Goal: Consume media (video, audio): Consume media (video, audio)

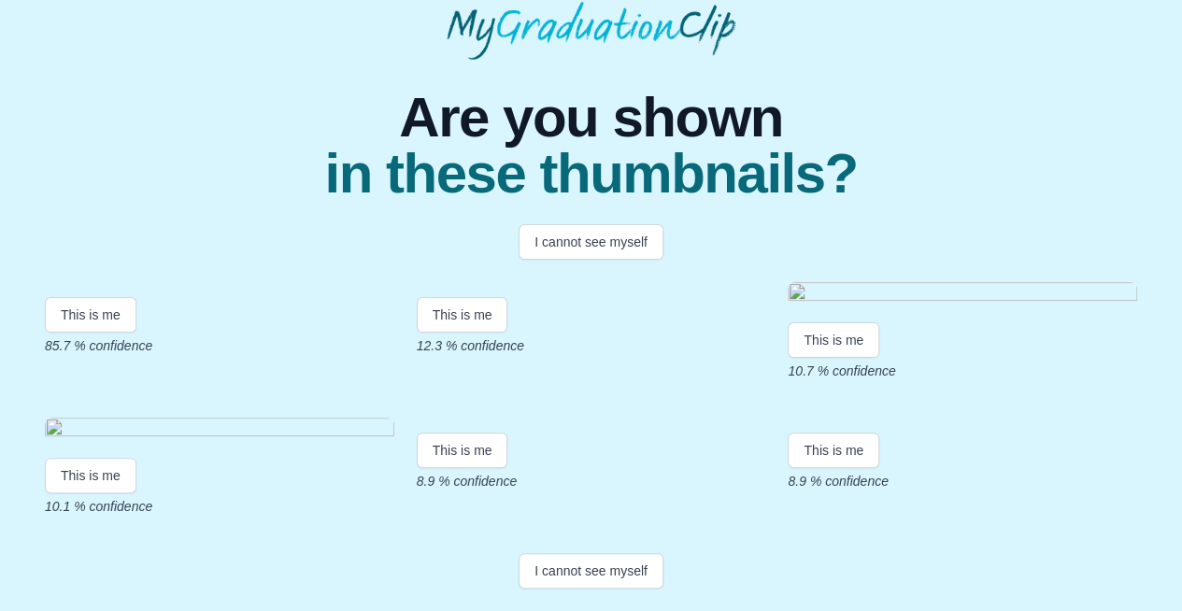
scroll to position [217, 0]
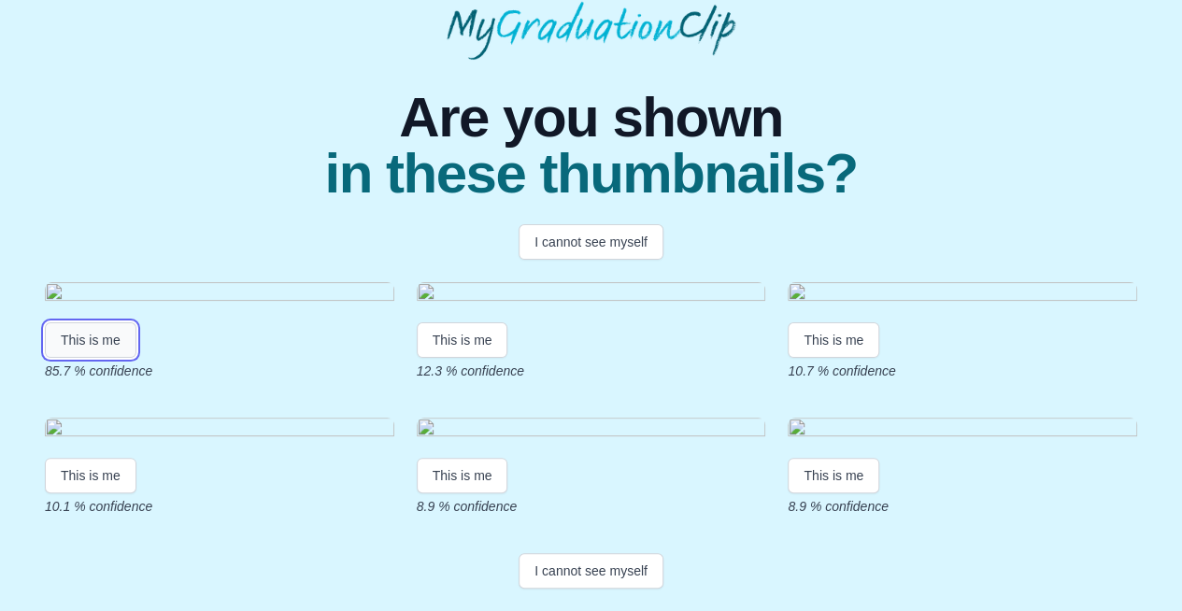
click at [99, 358] on button "This is me" at bounding box center [91, 340] width 92 height 36
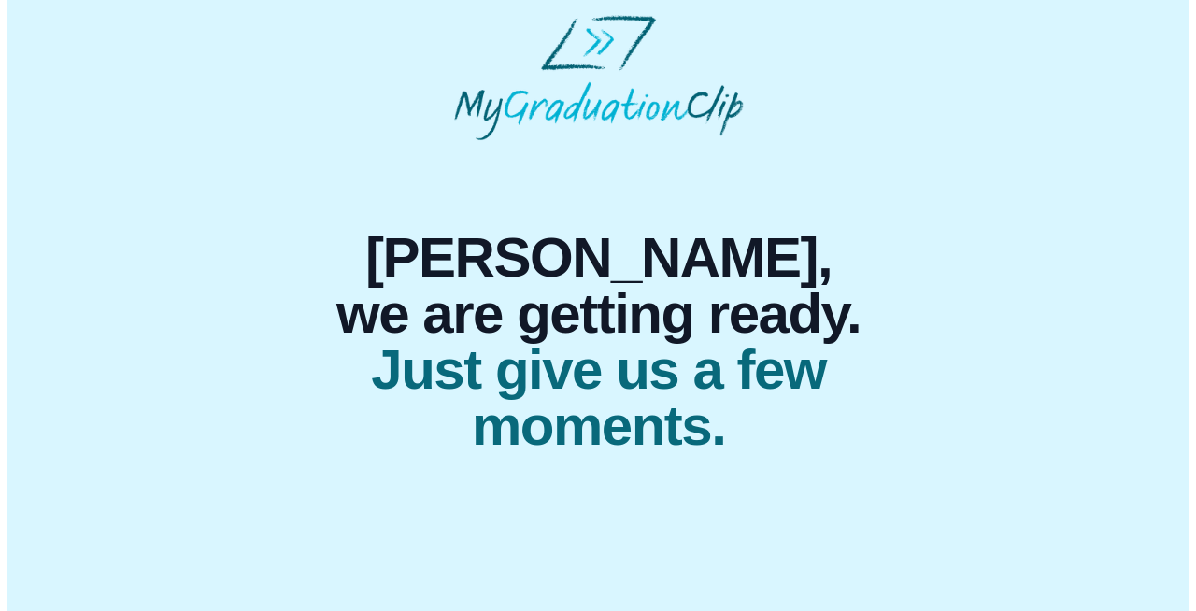
scroll to position [0, 0]
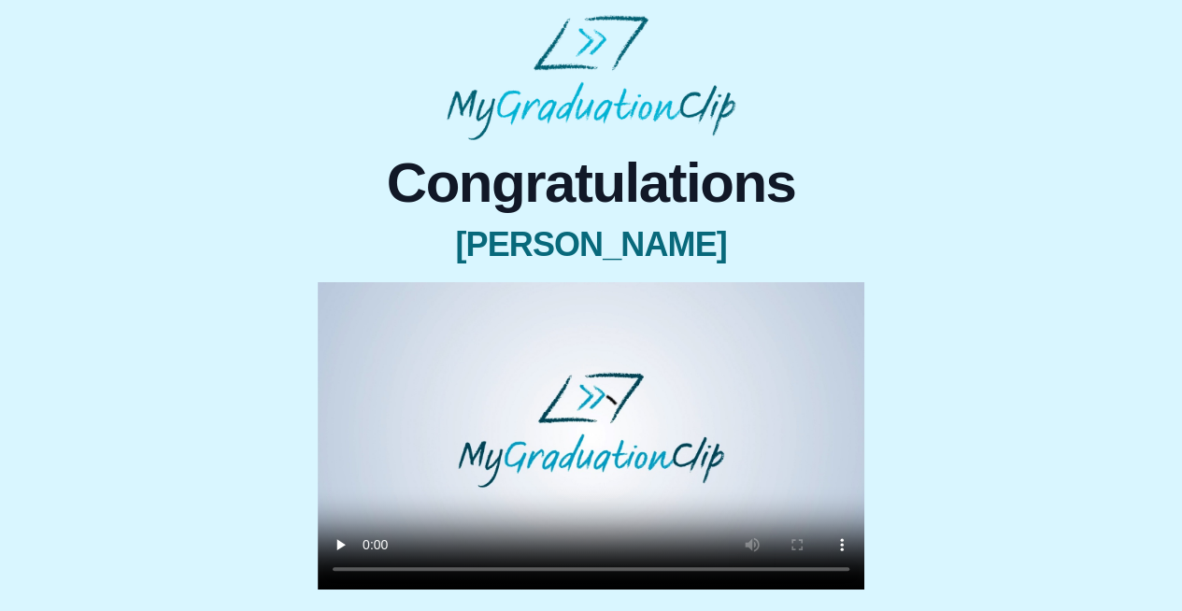
scroll to position [78, 0]
